Goal: Task Accomplishment & Management: Manage account settings

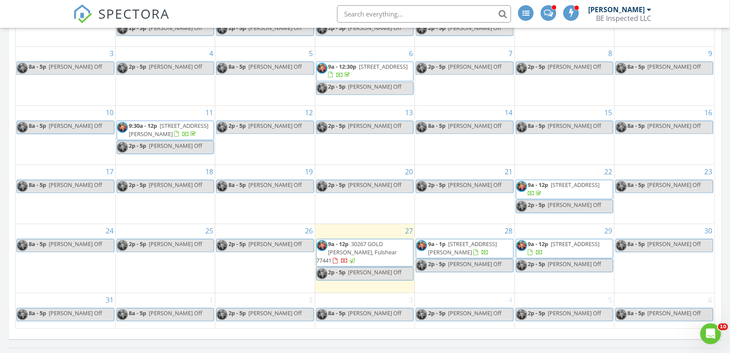
scroll to position [490, 0]
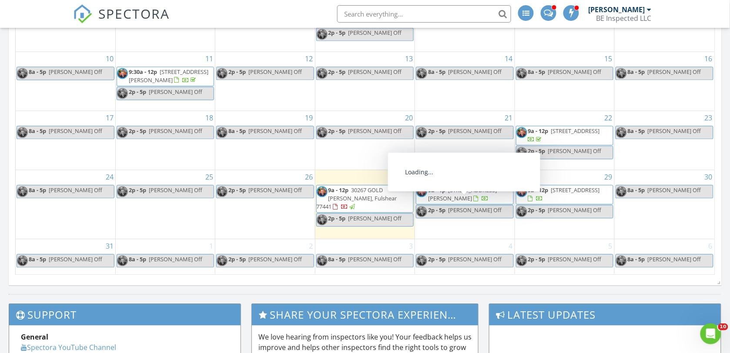
click at [456, 202] on span "8713 Lupton Ln, Houston 77055" at bounding box center [462, 194] width 69 height 16
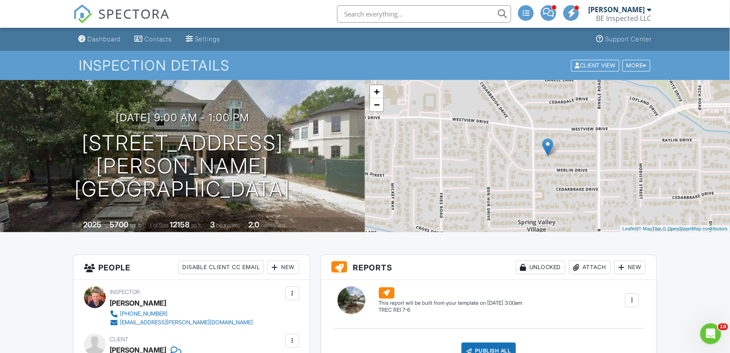
click at [625, 9] on div "[PERSON_NAME]" at bounding box center [616, 9] width 57 height 9
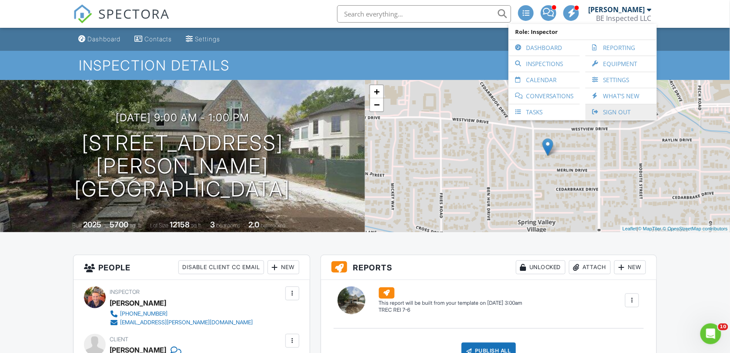
click at [611, 112] on link "Sign Out" at bounding box center [621, 112] width 63 height 16
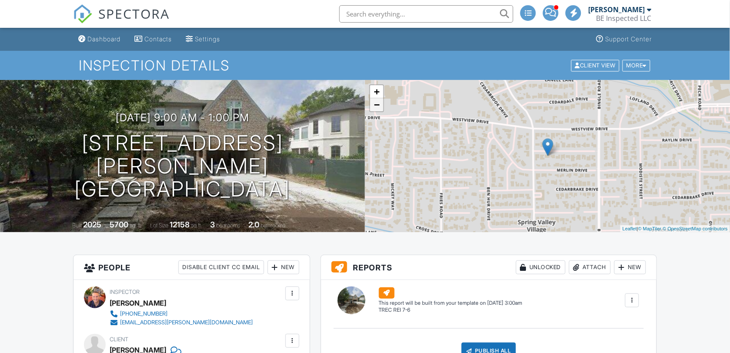
click at [376, 108] on link "−" at bounding box center [376, 104] width 13 height 13
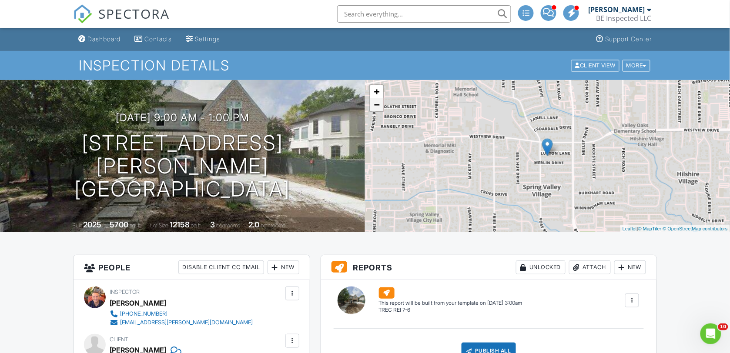
click at [376, 107] on link "−" at bounding box center [376, 104] width 13 height 13
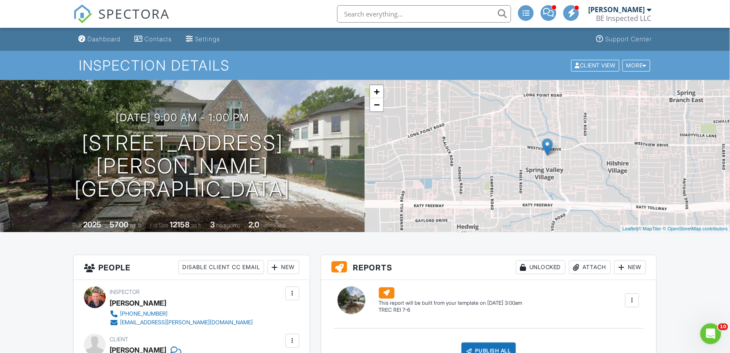
click at [628, 16] on div "BE Inspected LLC" at bounding box center [623, 18] width 55 height 9
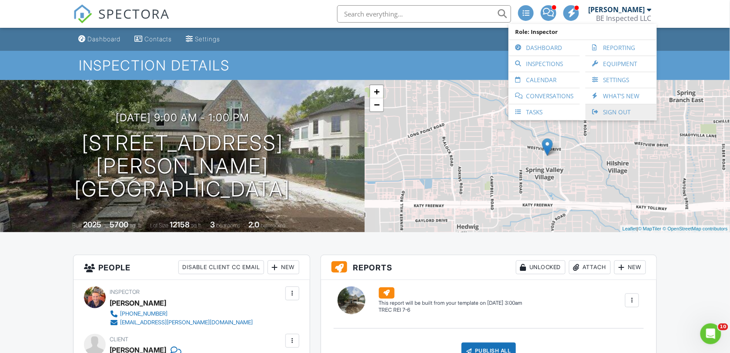
click at [620, 112] on link "Sign Out" at bounding box center [621, 112] width 63 height 16
